Goal: Browse casually: Explore the website without a specific task or goal

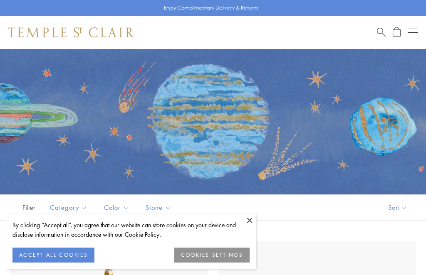
click at [254, 218] on button at bounding box center [249, 220] width 12 height 12
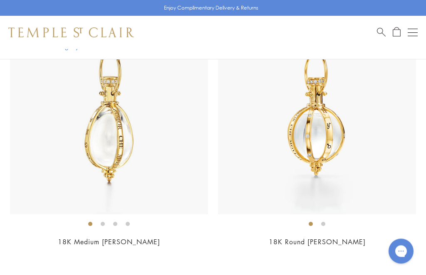
scroll to position [4167, 0]
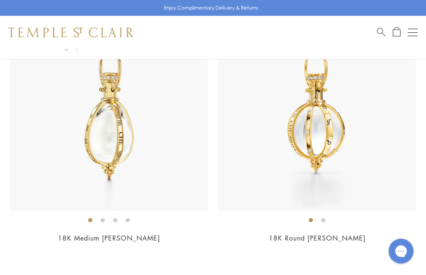
click at [392, 234] on h2 "18K Round [PERSON_NAME]" at bounding box center [317, 239] width 198 height 10
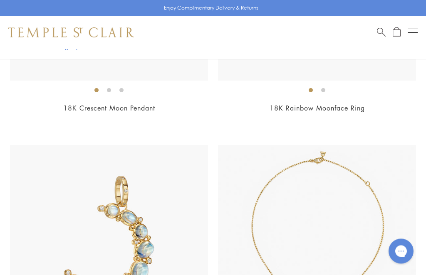
scroll to position [6397, 0]
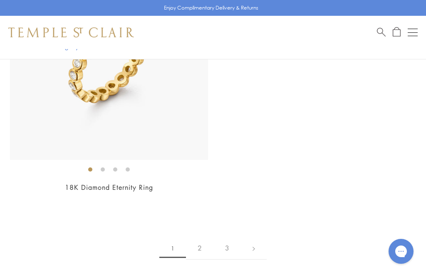
scroll to position [6843, 0]
click at [201, 237] on link "2" at bounding box center [199, 248] width 27 height 23
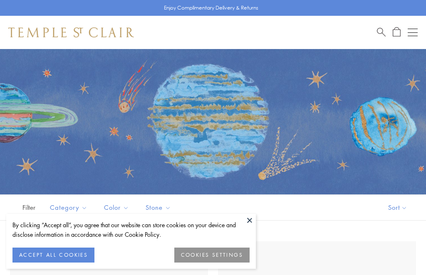
click at [248, 219] on button at bounding box center [249, 220] width 12 height 12
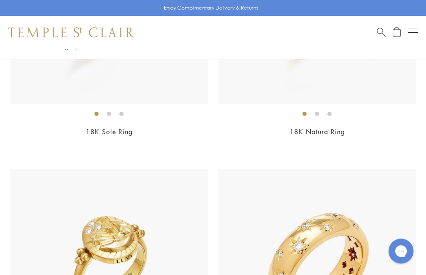
scroll to position [1648, 0]
click at [194, 112] on ol at bounding box center [109, 114] width 198 height 10
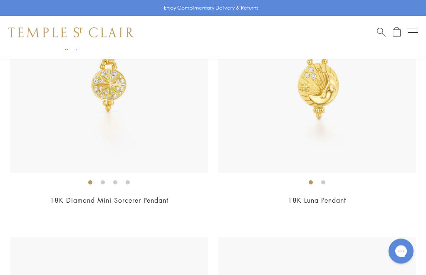
scroll to position [3680, 0]
click at [189, 196] on h2 "18K Diamond Mini Sorcerer Pendant" at bounding box center [109, 201] width 198 height 10
click at [387, 207] on div "$2,900" at bounding box center [317, 212] width 198 height 10
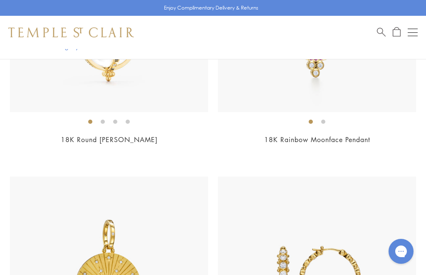
scroll to position [4265, 0]
click at [189, 126] on div "18K Round Astrid Amulet $6,800" at bounding box center [109, 36] width 198 height 242
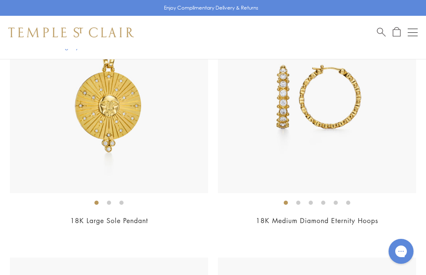
scroll to position [4446, 0]
click at [218, 171] on img at bounding box center [317, 95] width 198 height 198
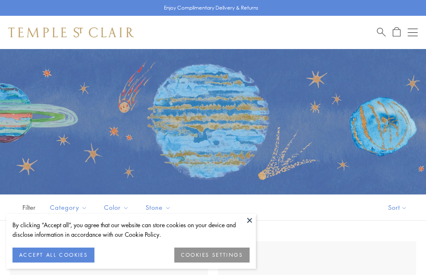
scroll to position [0, 0]
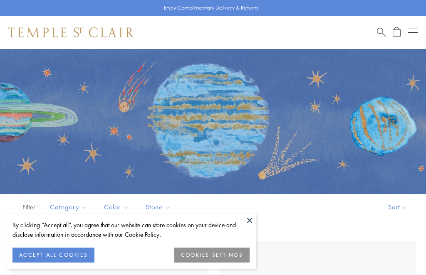
click at [251, 220] on button at bounding box center [249, 220] width 12 height 12
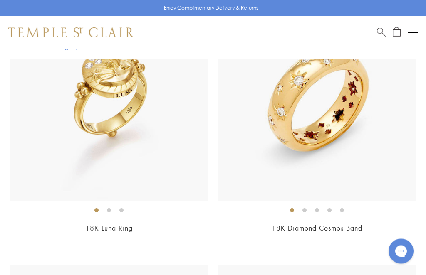
scroll to position [1814, 0]
click at [177, 211] on ol at bounding box center [109, 210] width 198 height 10
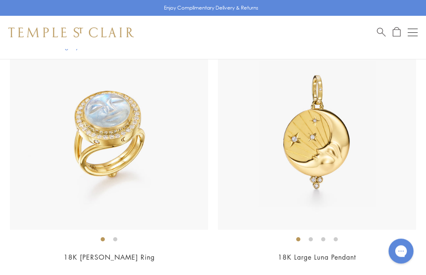
scroll to position [2048, 0]
click at [171, 191] on img at bounding box center [109, 131] width 198 height 198
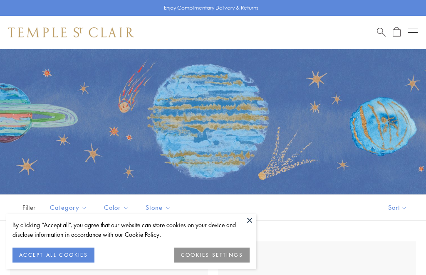
scroll to position [0, 0]
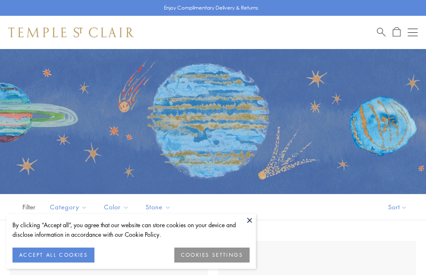
click at [252, 218] on button at bounding box center [249, 220] width 12 height 12
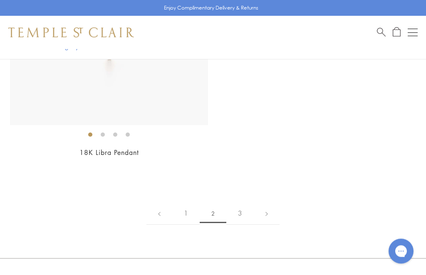
scroll to position [6878, 0]
click at [243, 203] on link "3" at bounding box center [239, 213] width 27 height 23
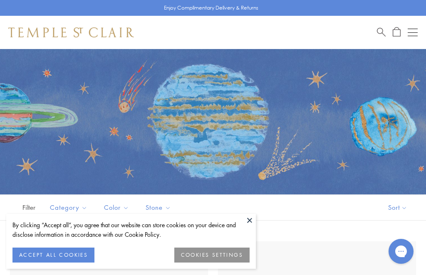
click at [253, 218] on button at bounding box center [249, 220] width 12 height 12
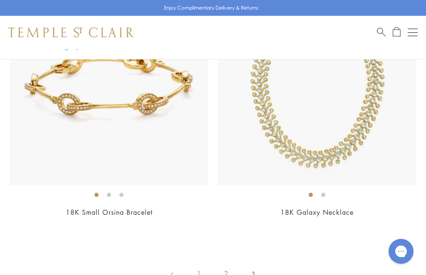
scroll to position [516, 0]
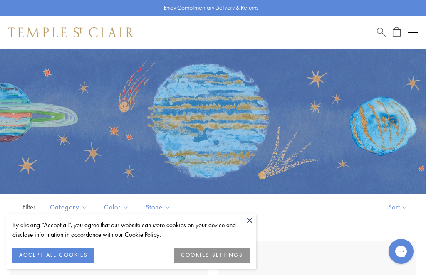
click at [253, 219] on button at bounding box center [249, 220] width 12 height 12
